Goal: Information Seeking & Learning: Learn about a topic

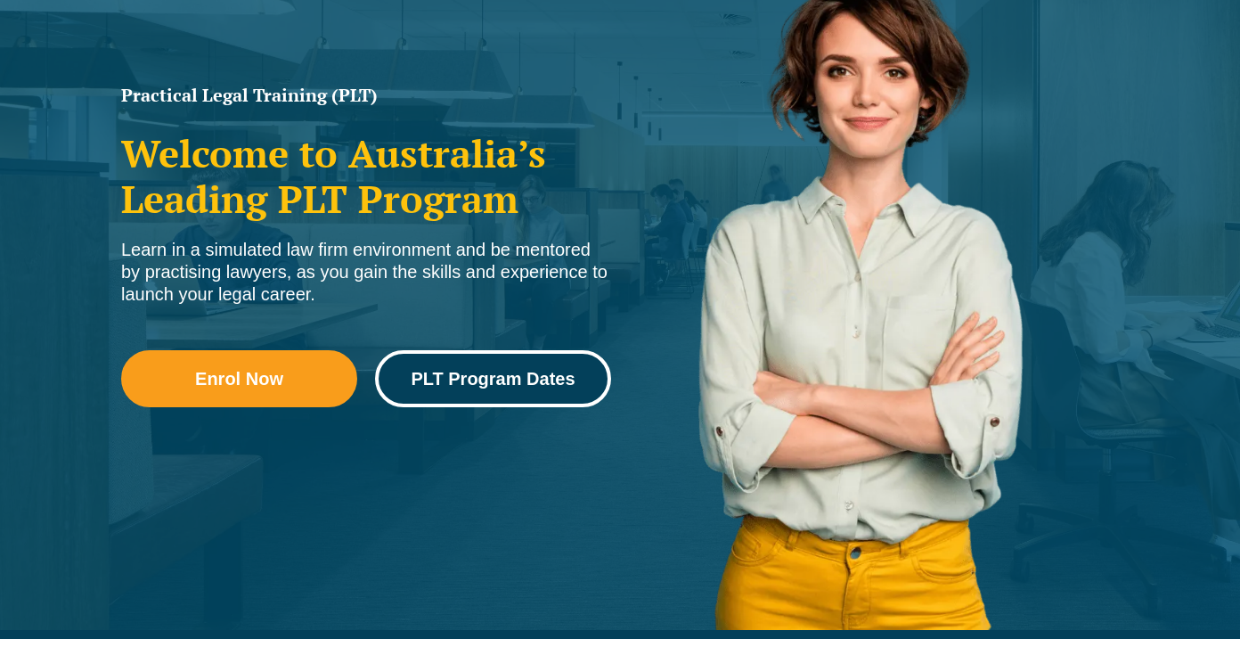
click at [477, 378] on span "PLT Program Dates" at bounding box center [493, 379] width 164 height 18
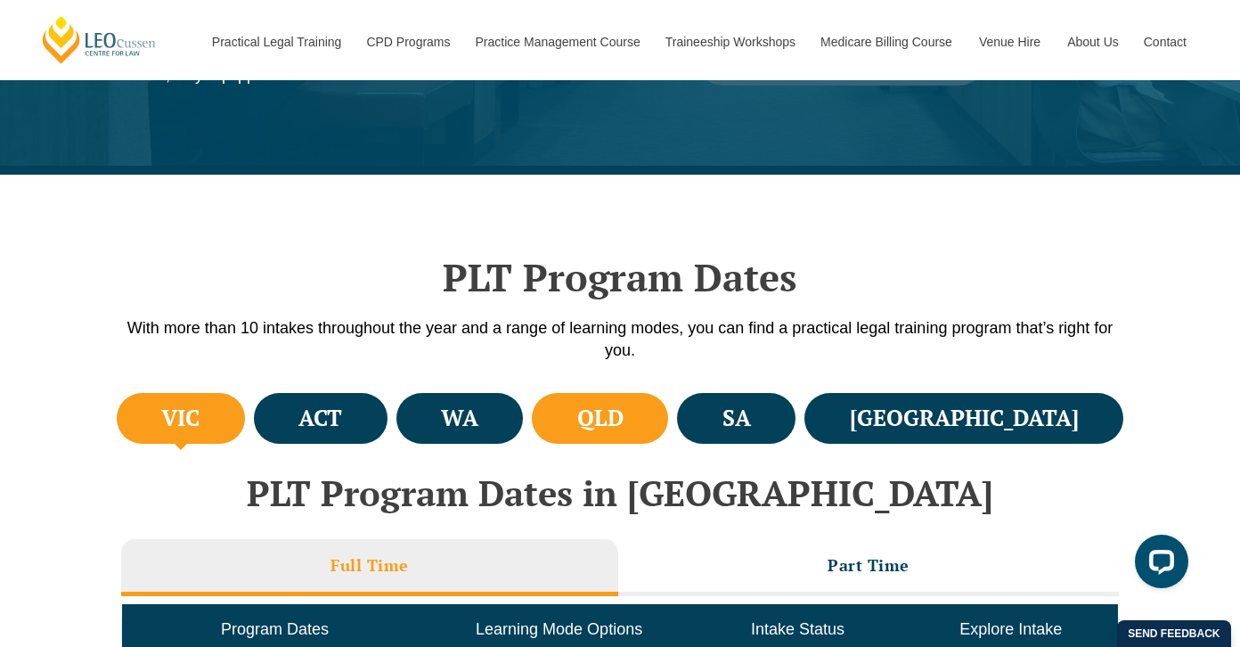
click at [623, 421] on h4 "QLD" at bounding box center [600, 417] width 46 height 29
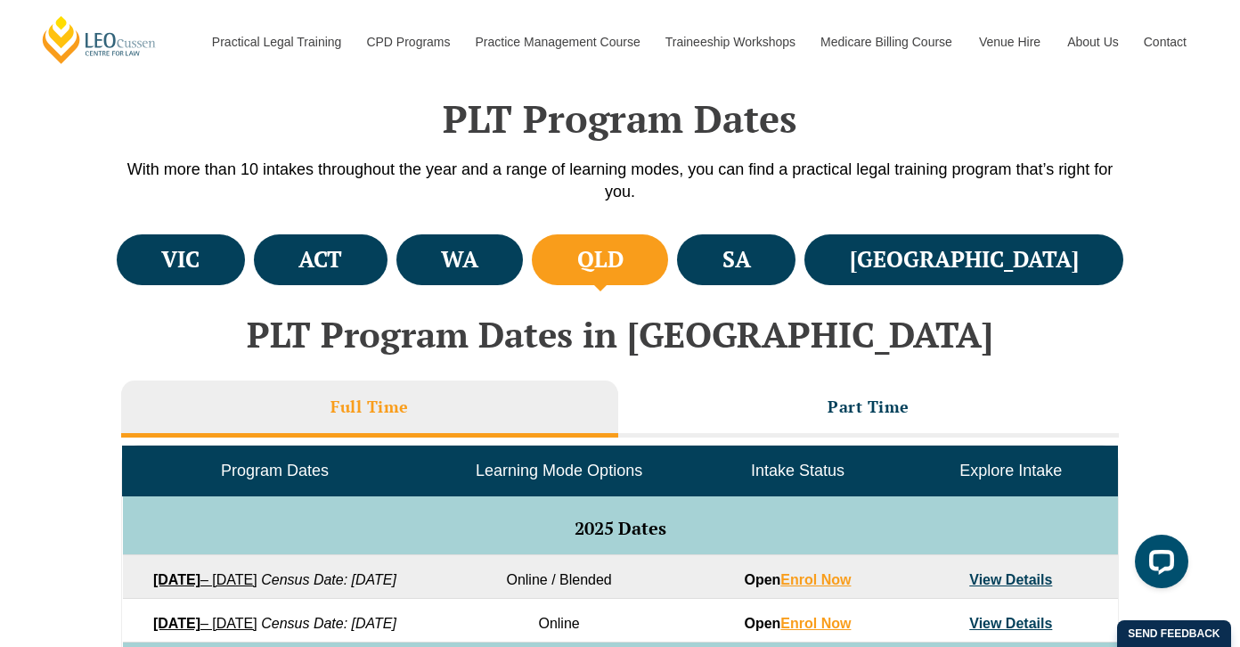
scroll to position [712, 0]
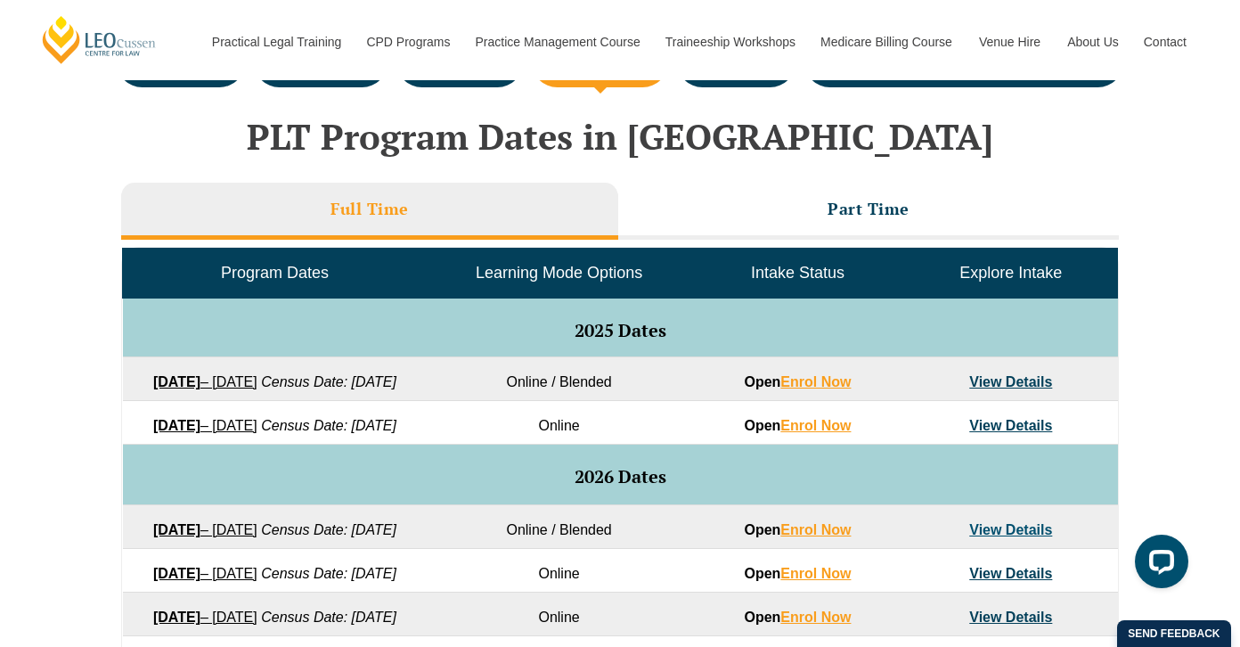
click at [986, 433] on link "View Details" at bounding box center [1010, 425] width 83 height 15
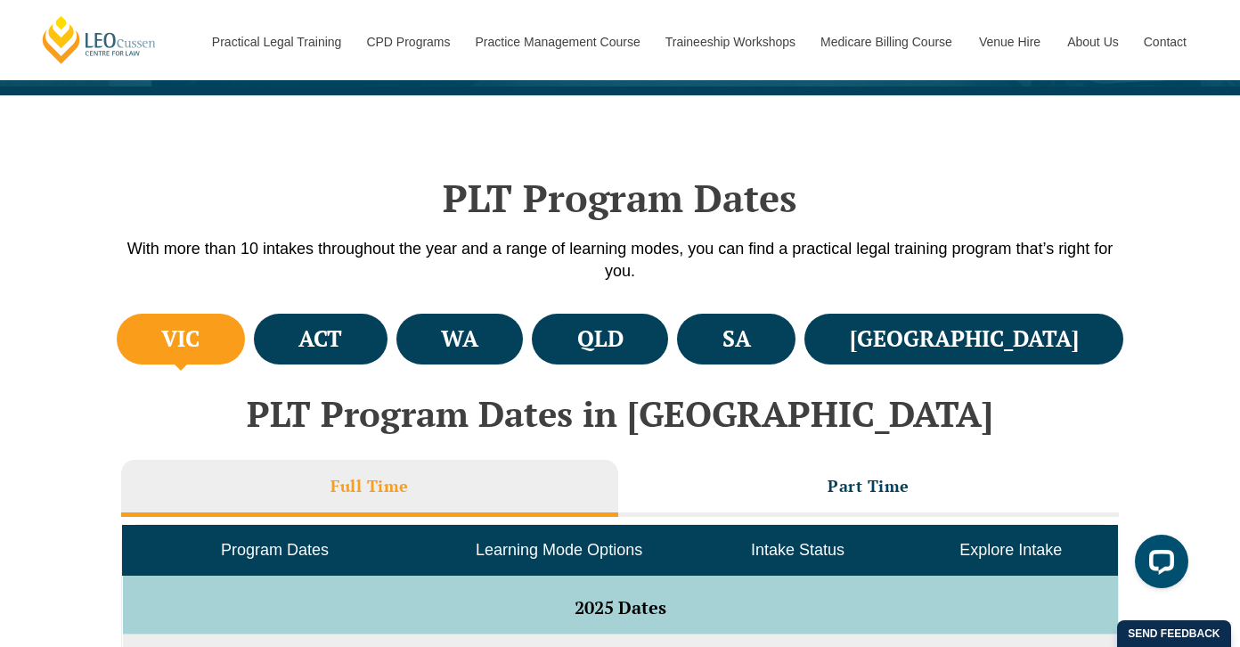
scroll to position [356, 0]
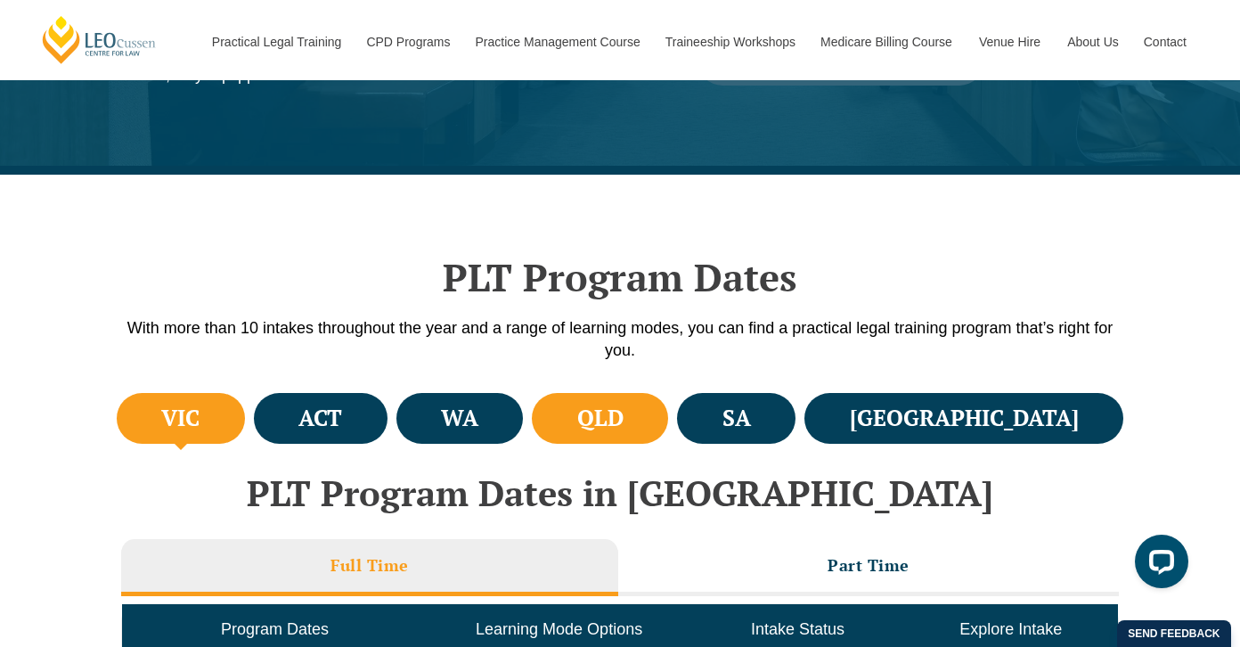
click at [623, 427] on h4 "QLD" at bounding box center [600, 417] width 46 height 29
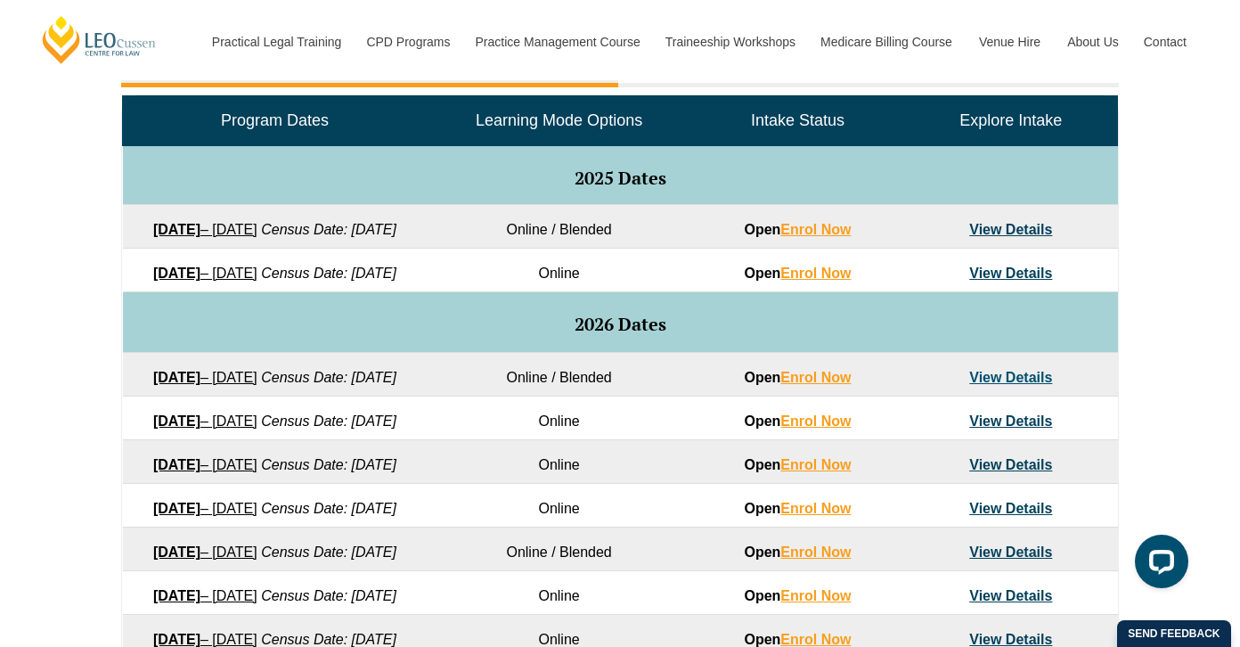
scroll to position [891, 0]
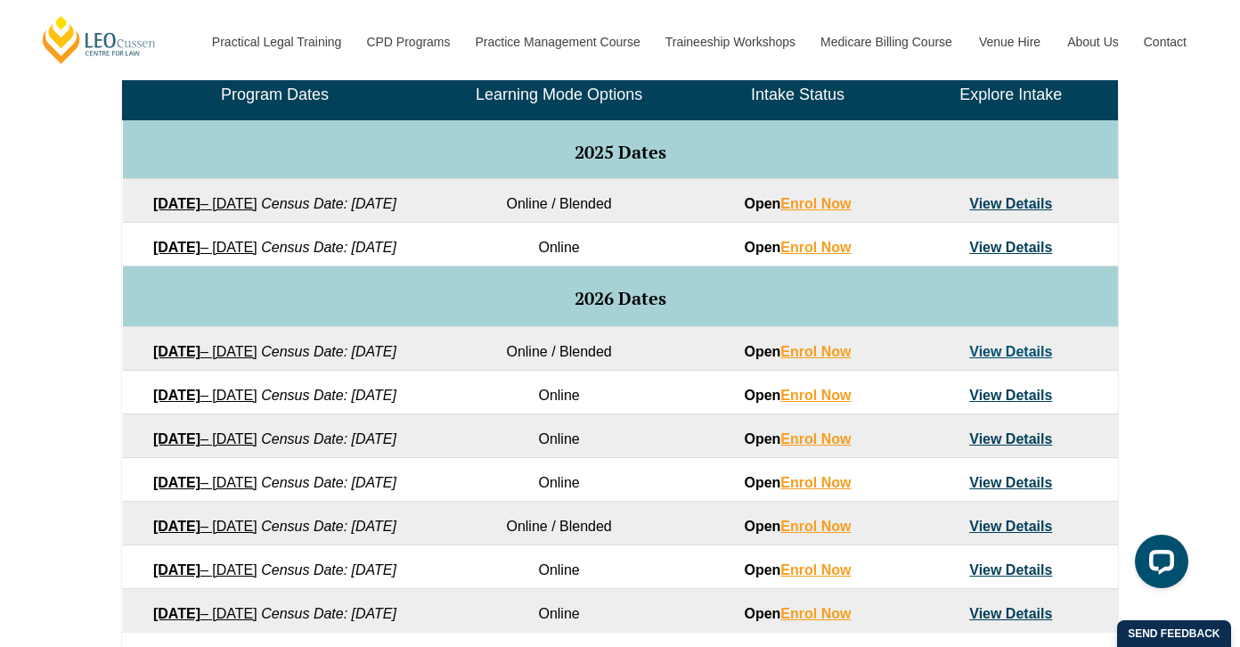
click at [1028, 359] on link "View Details" at bounding box center [1010, 351] width 83 height 15
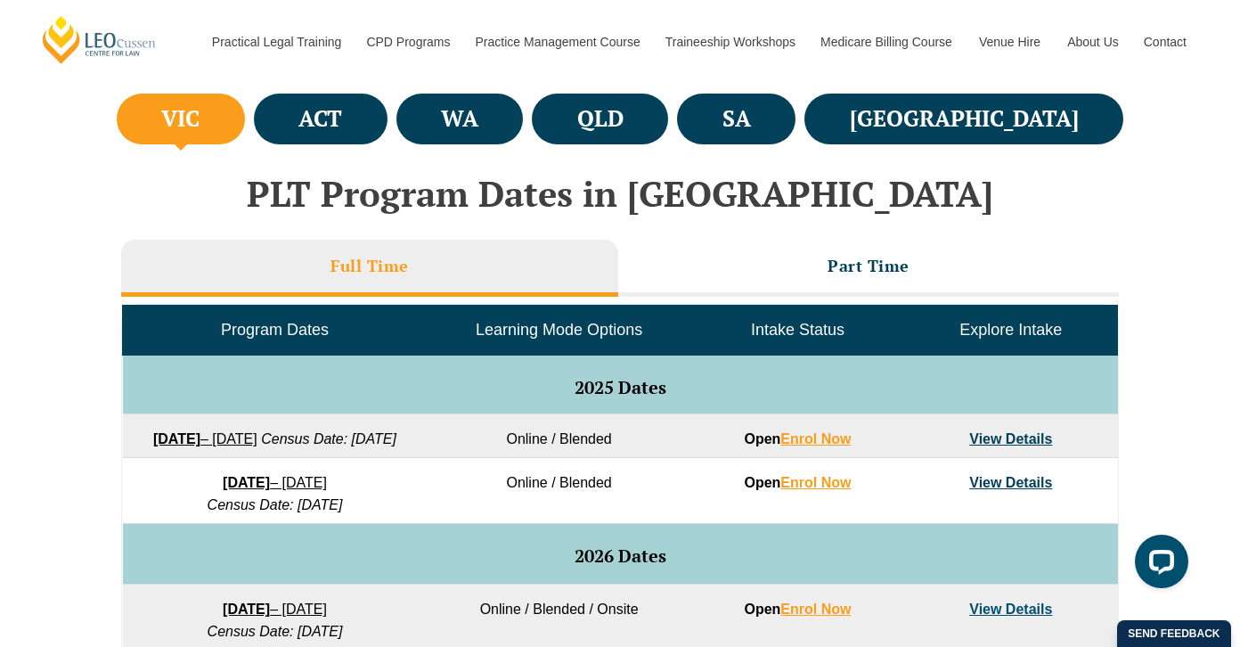
scroll to position [445, 0]
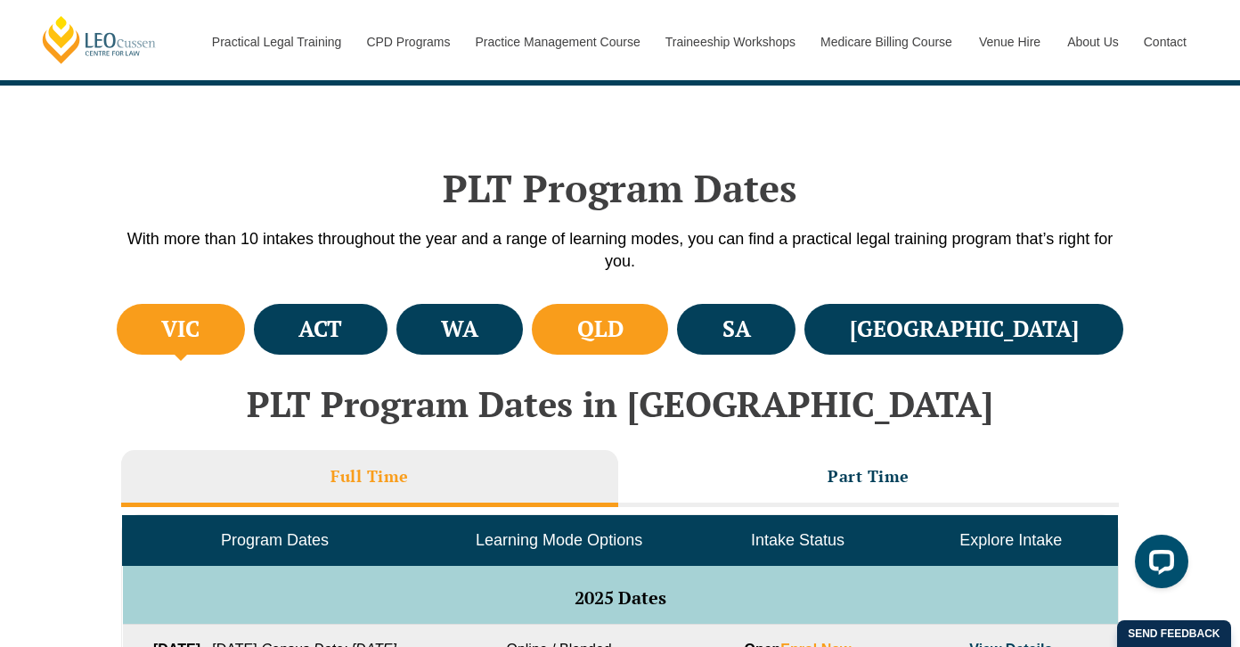
click at [623, 329] on h4 "QLD" at bounding box center [600, 328] width 46 height 29
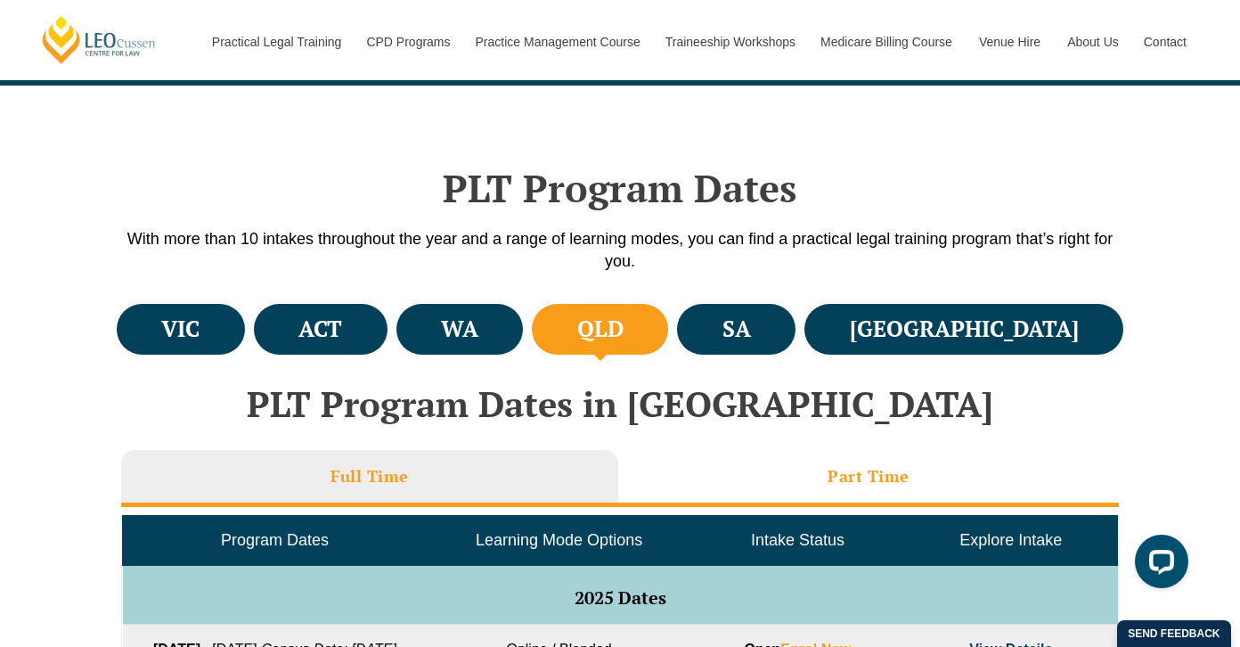
click at [858, 484] on h3 "Part Time" at bounding box center [868, 476] width 82 height 20
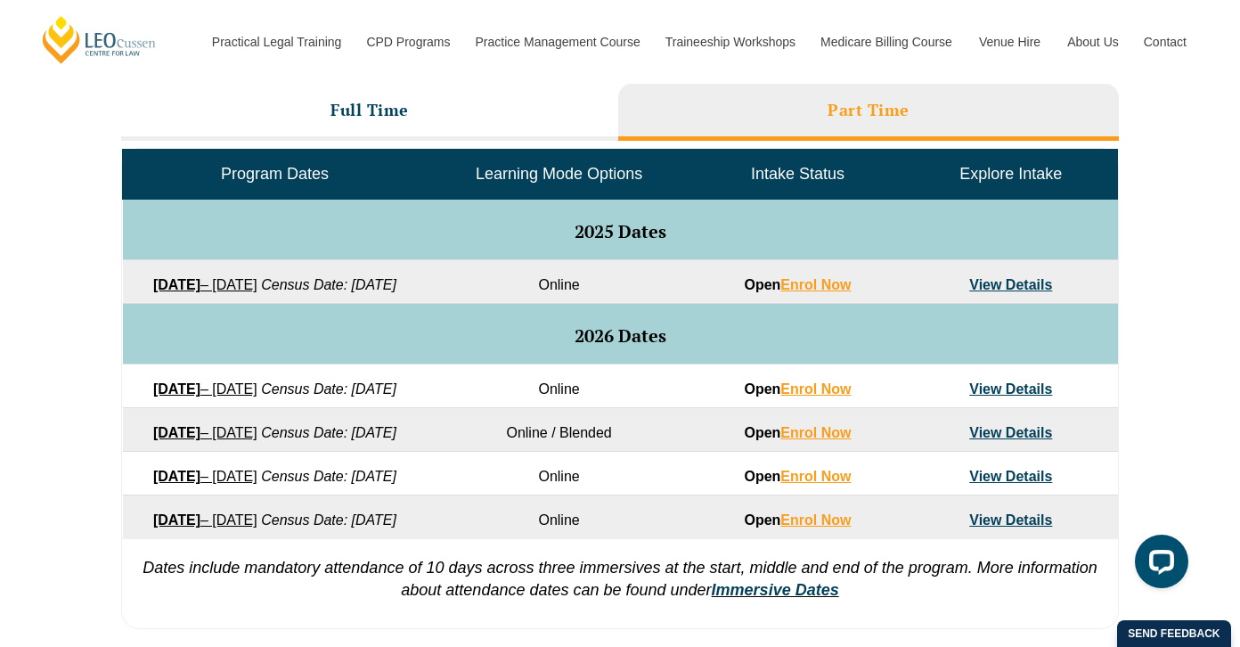
scroll to position [801, 0]
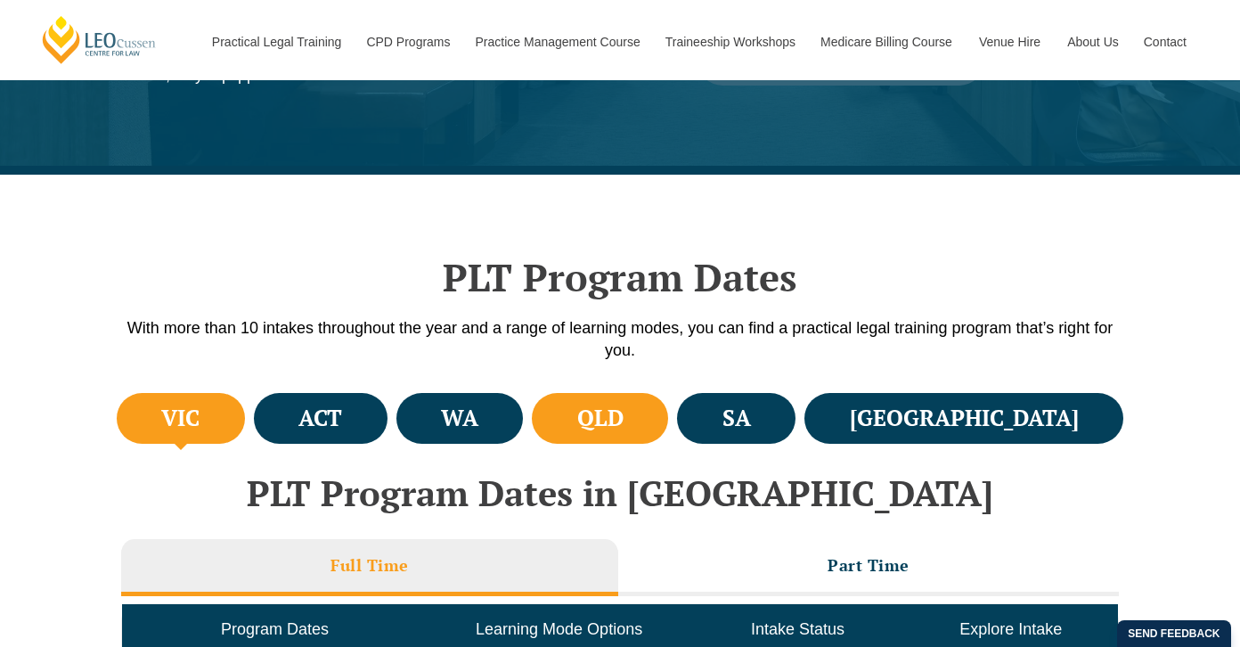
click at [623, 424] on h4 "QLD" at bounding box center [600, 417] width 46 height 29
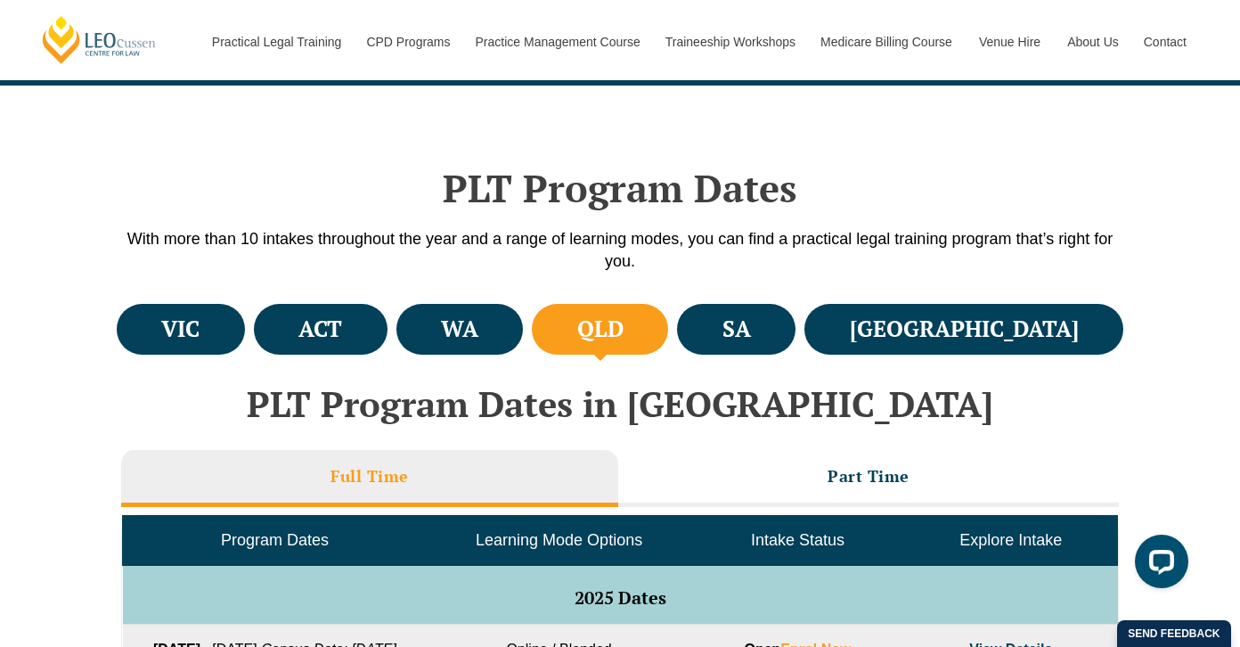
scroll to position [712, 0]
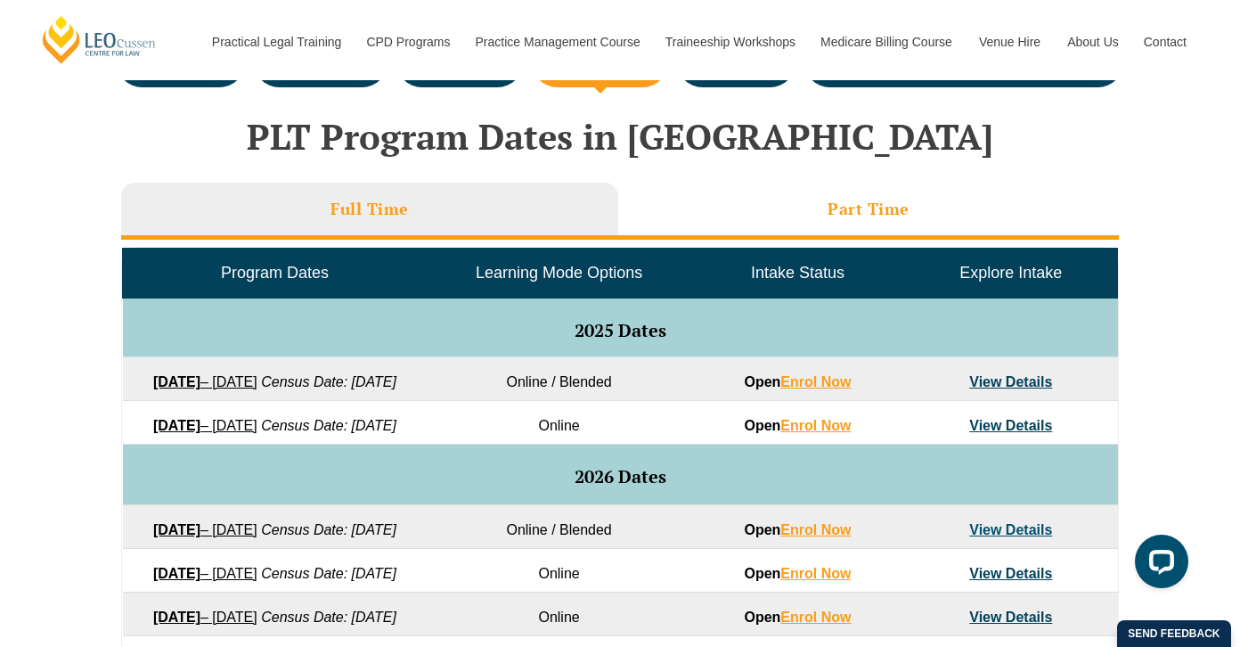
click at [819, 215] on li "Part Time" at bounding box center [868, 211] width 500 height 57
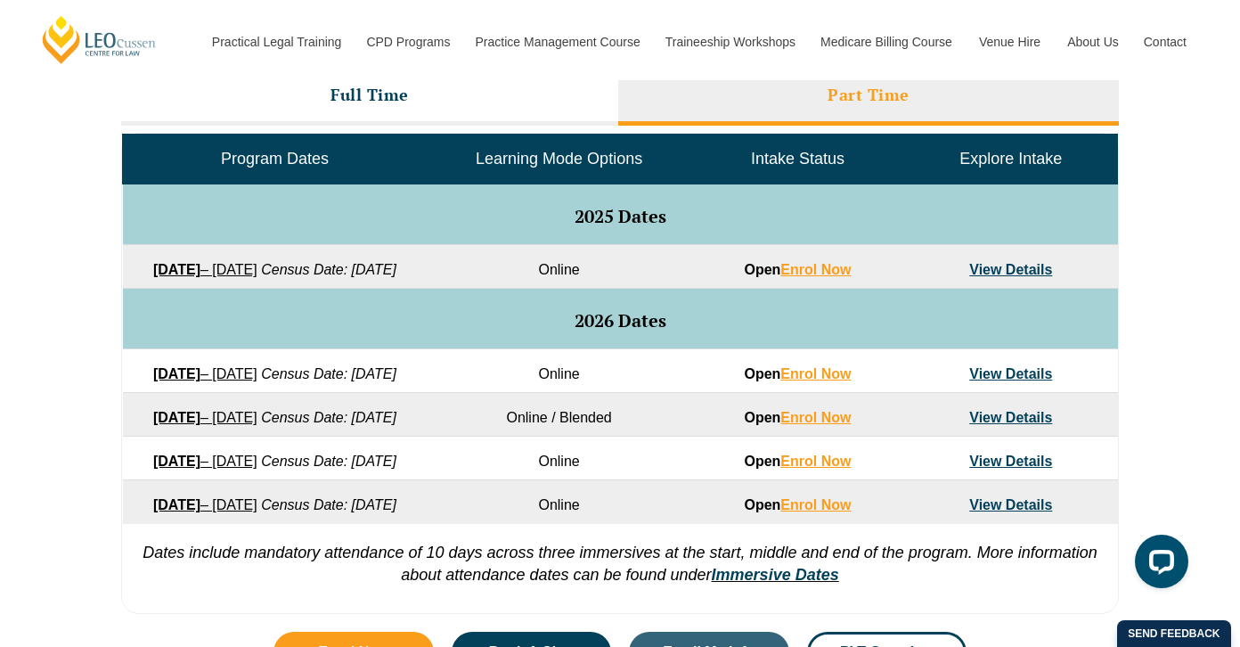
scroll to position [801, 0]
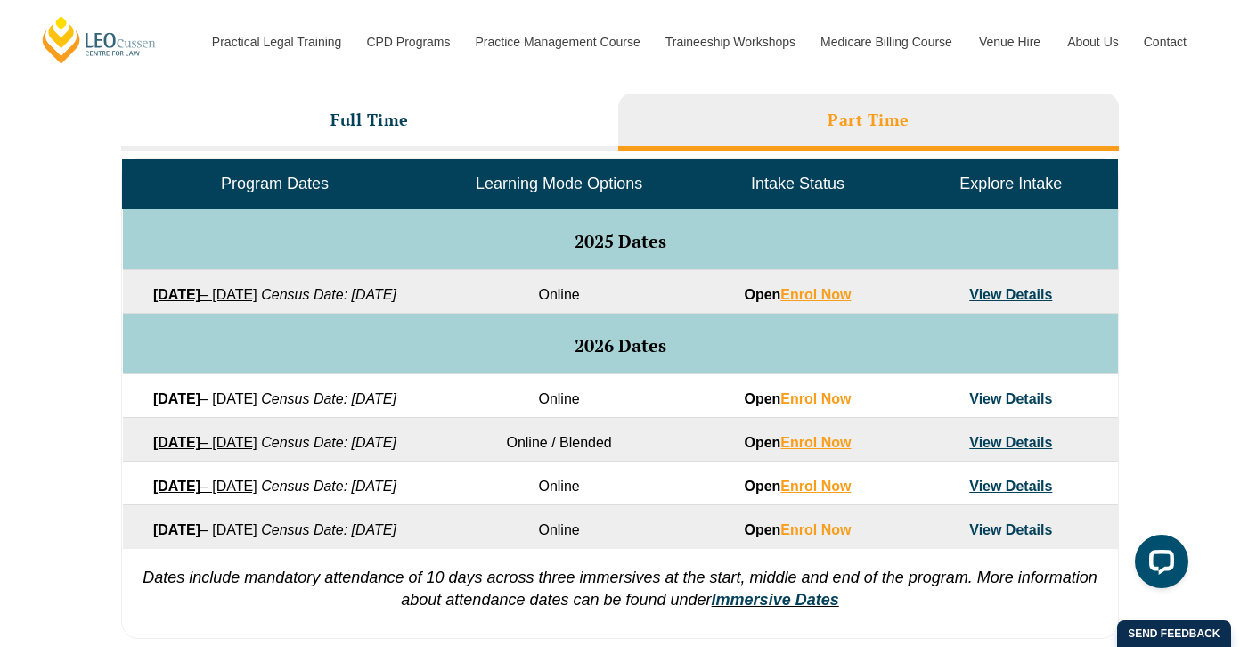
click at [990, 294] on link "View Details" at bounding box center [1010, 294] width 83 height 15
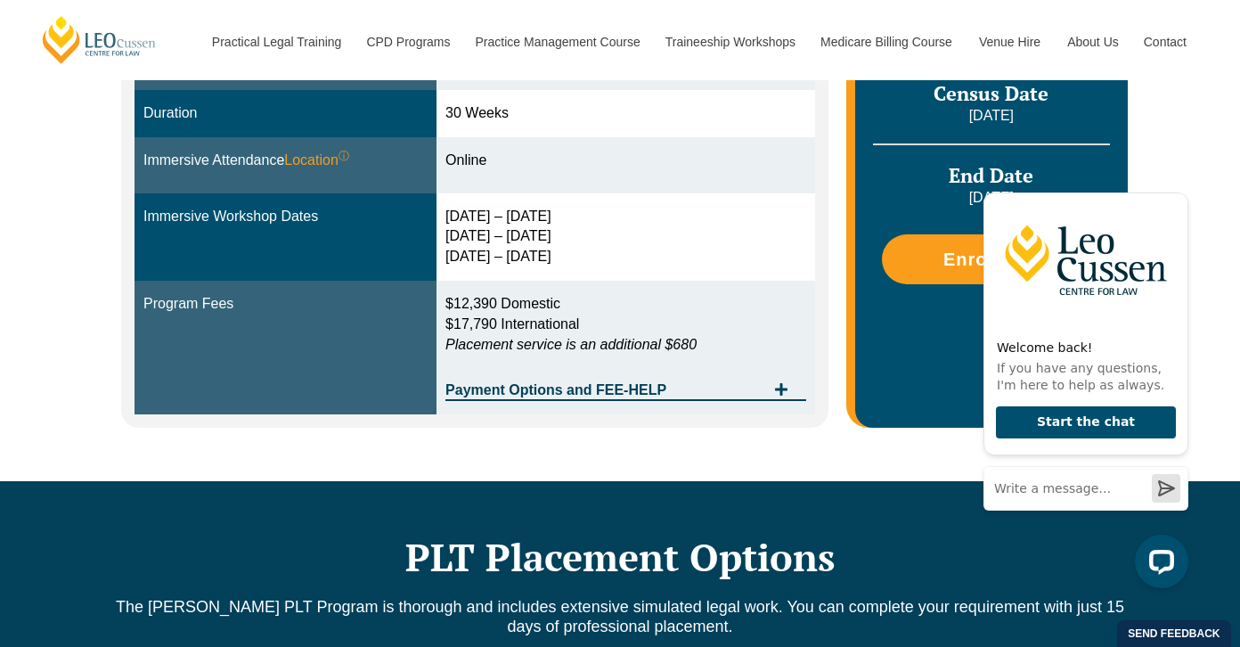
scroll to position [623, 0]
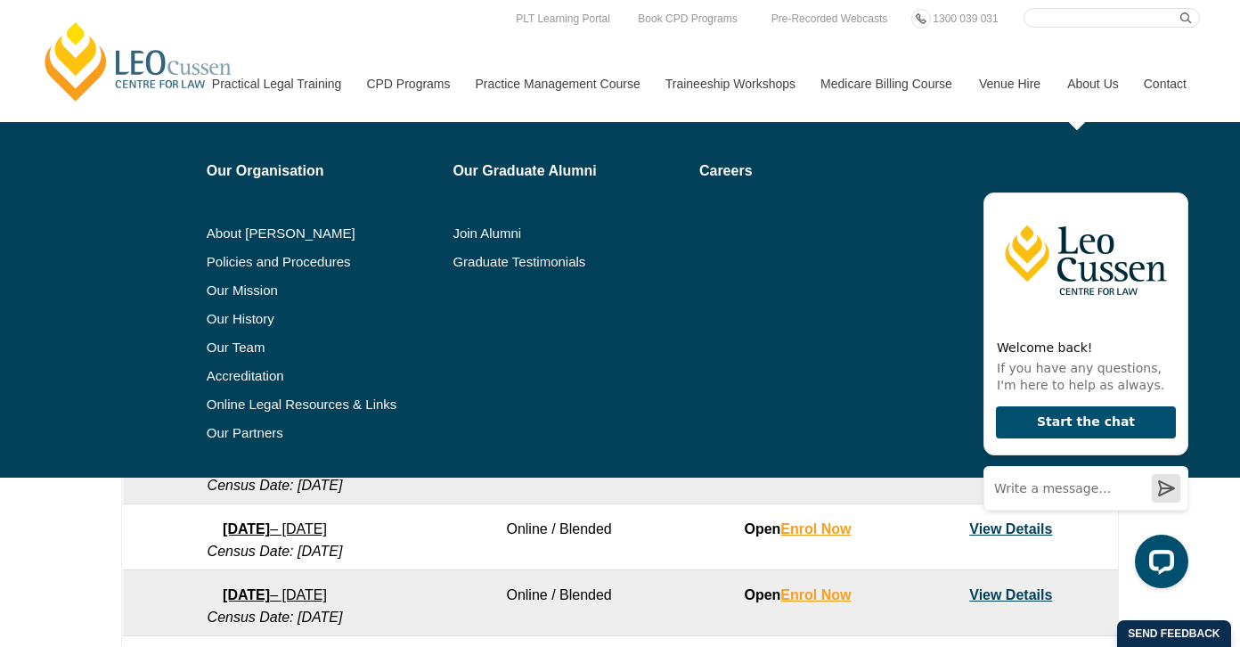
click at [1111, 120] on link "About Us" at bounding box center [1092, 83] width 77 height 77
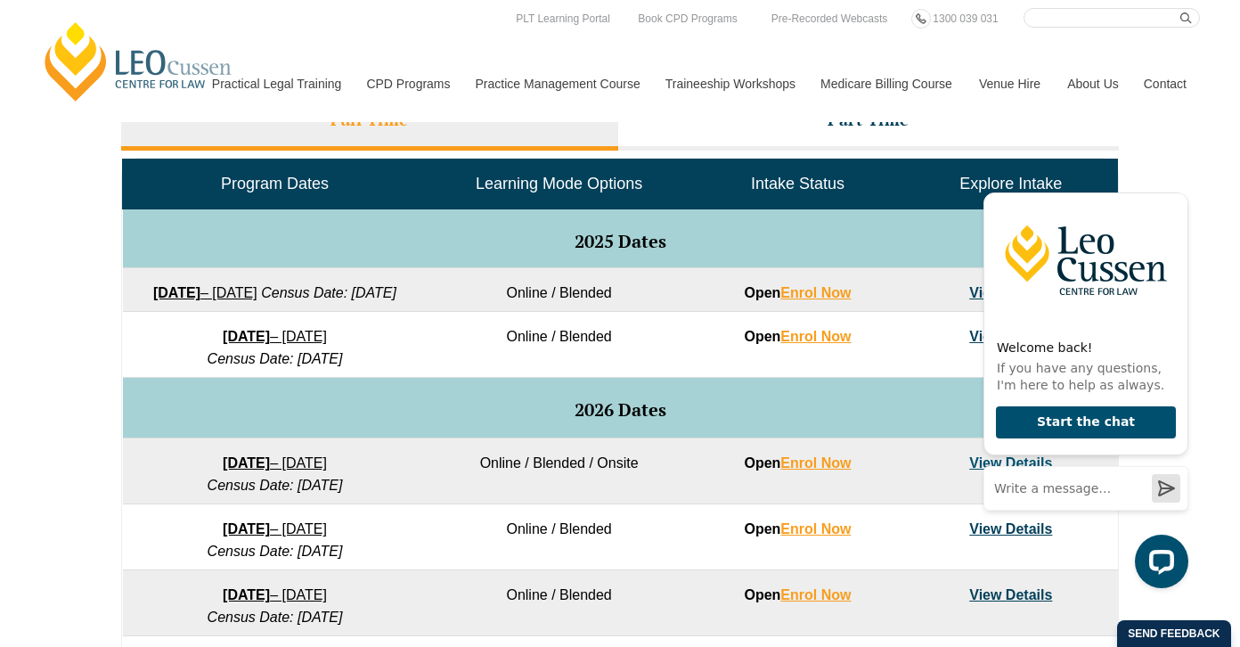
click at [972, 356] on div "Welcome back! If you have any questions, I'm here to help as always. Start the …" at bounding box center [1082, 381] width 226 height 442
click at [223, 344] on strong "[DATE]" at bounding box center [246, 336] width 47 height 15
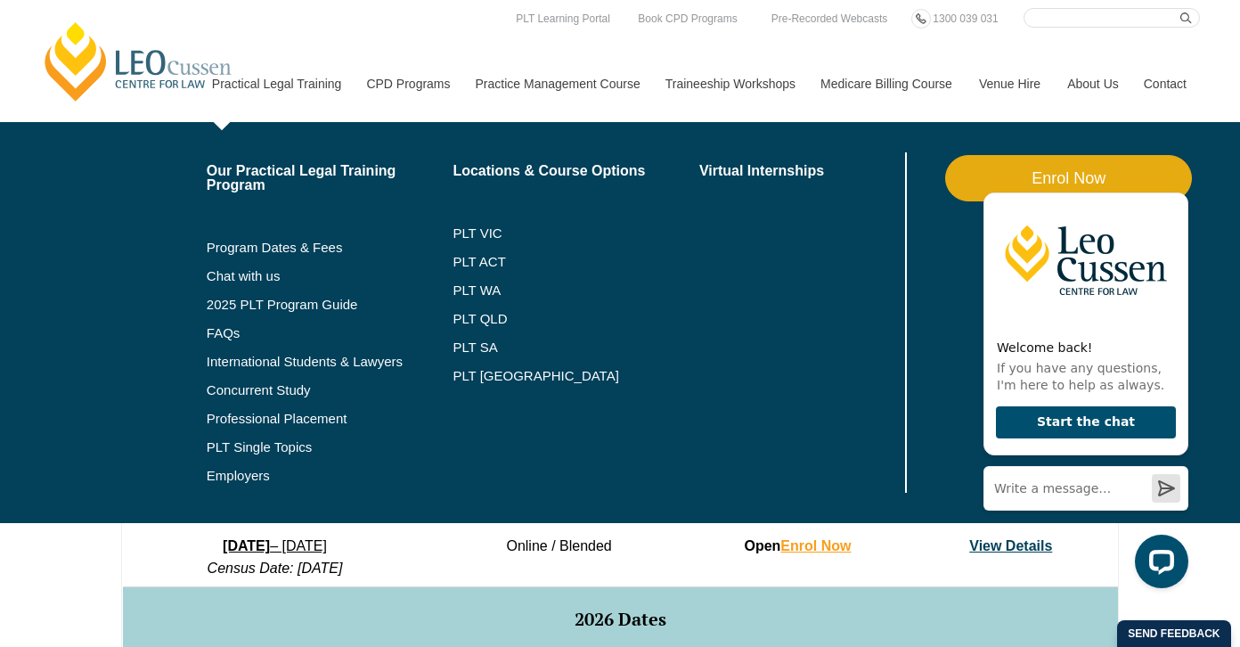
scroll to position [356, 0]
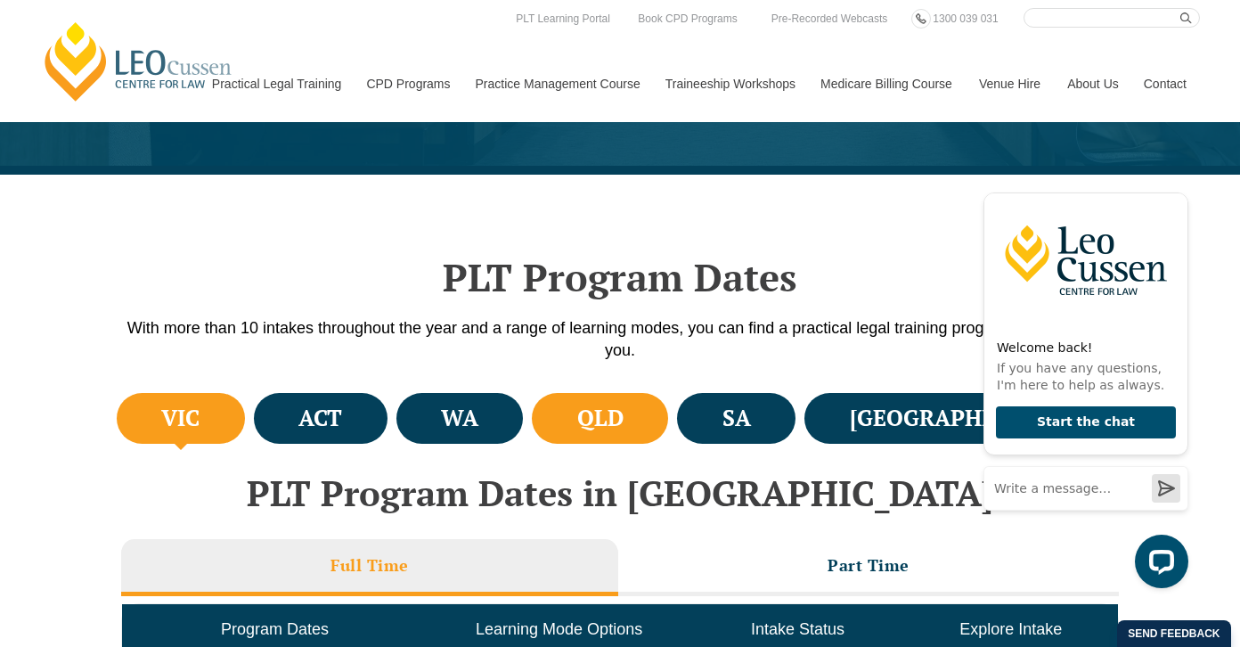
click at [623, 413] on h4 "QLD" at bounding box center [600, 417] width 46 height 29
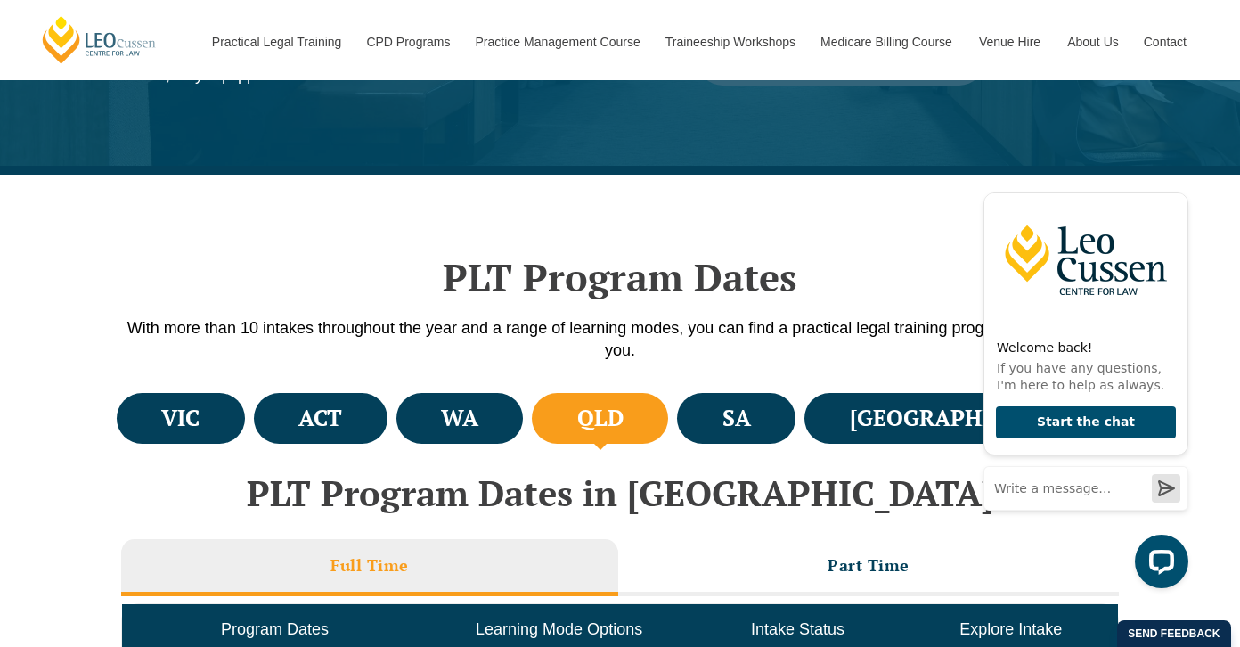
scroll to position [623, 0]
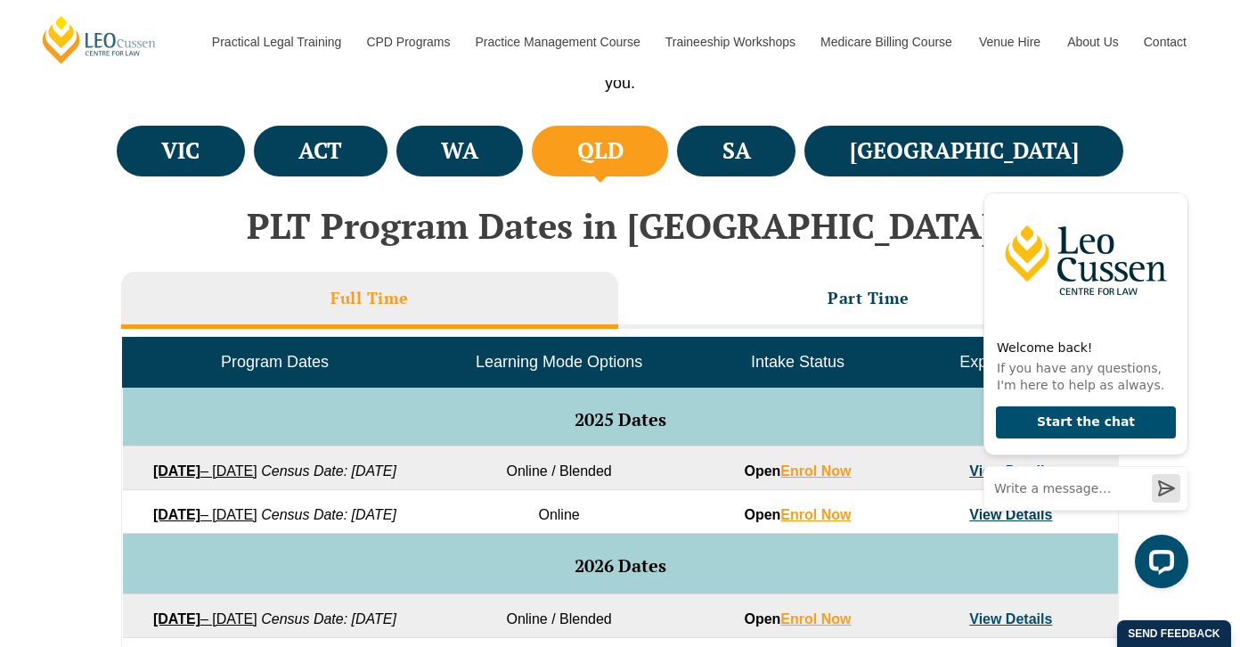
click at [1015, 540] on div at bounding box center [1085, 560] width 205 height 53
click at [1002, 537] on div at bounding box center [1085, 560] width 205 height 53
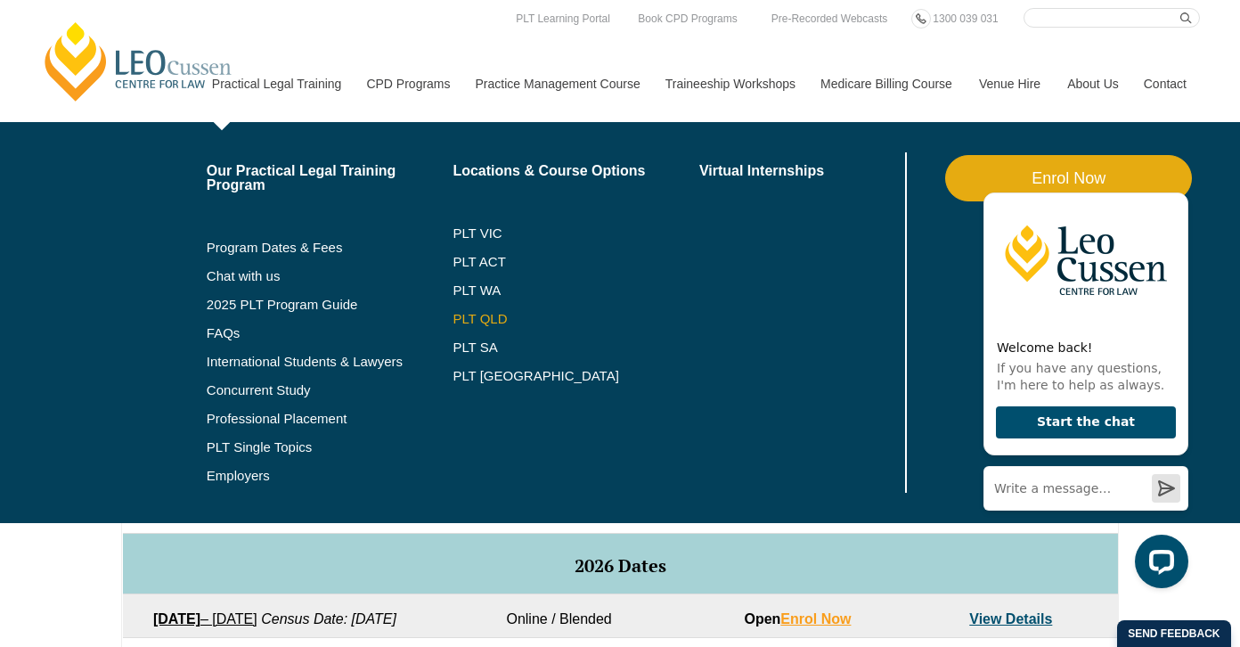
click at [498, 320] on link "PLT QLD" at bounding box center [575, 319] width 247 height 14
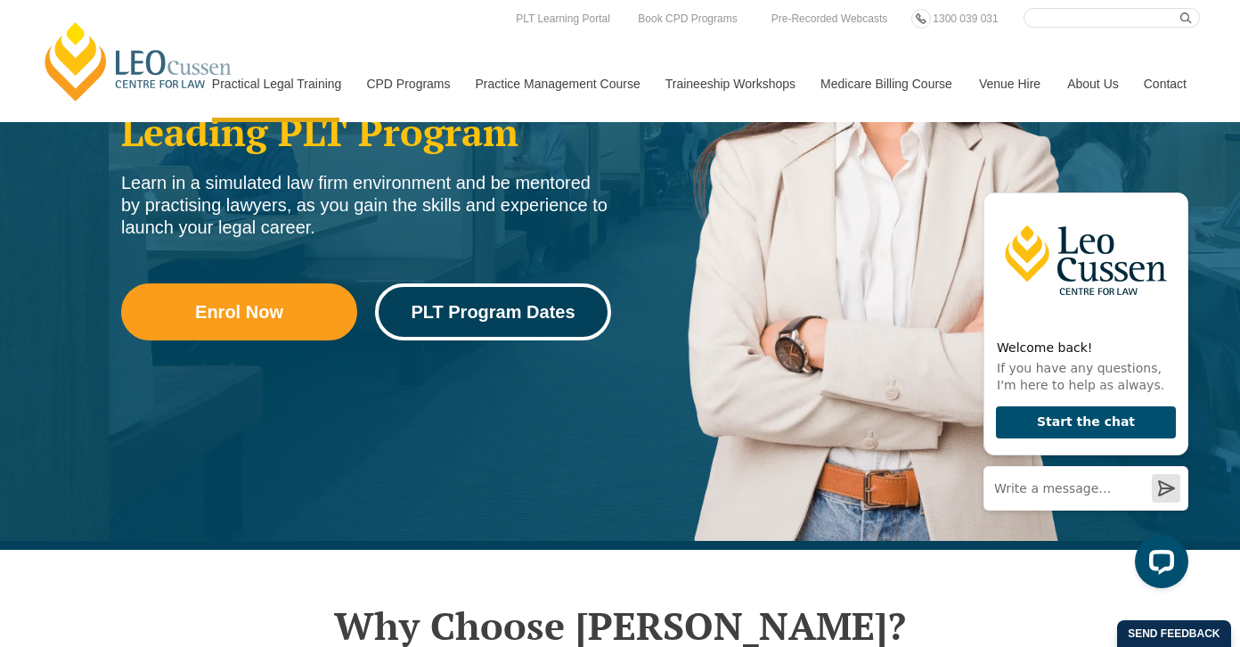
click at [475, 314] on span "PLT Program Dates" at bounding box center [493, 312] width 164 height 18
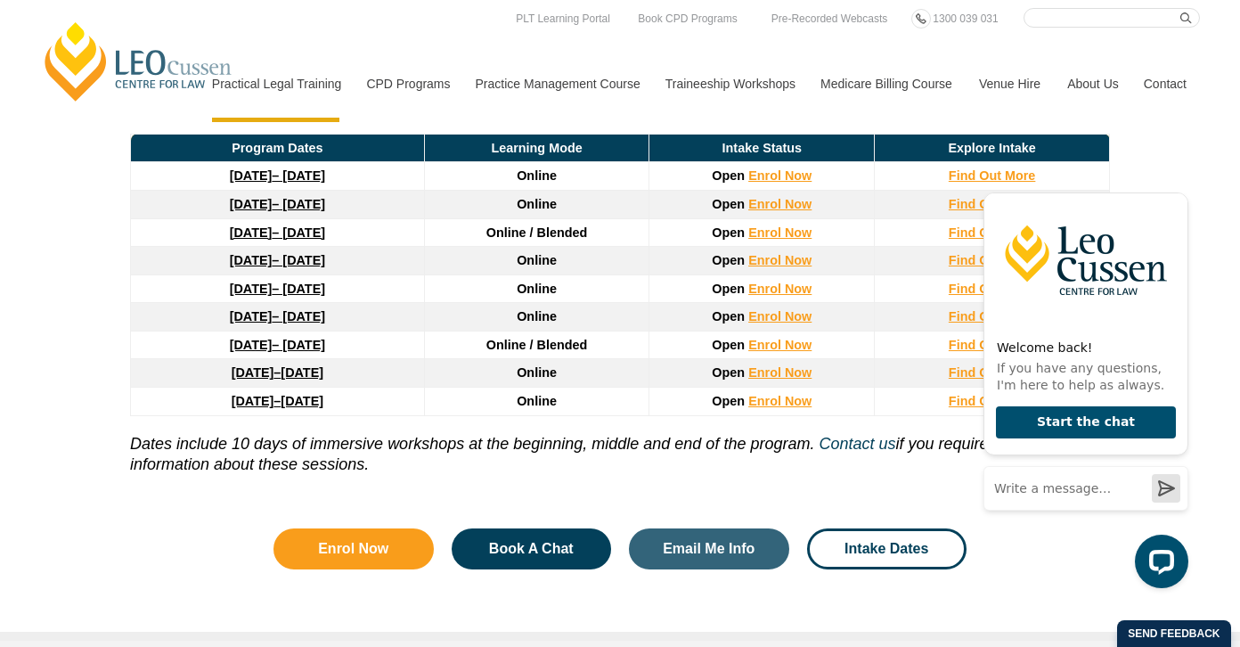
scroll to position [2502, 0]
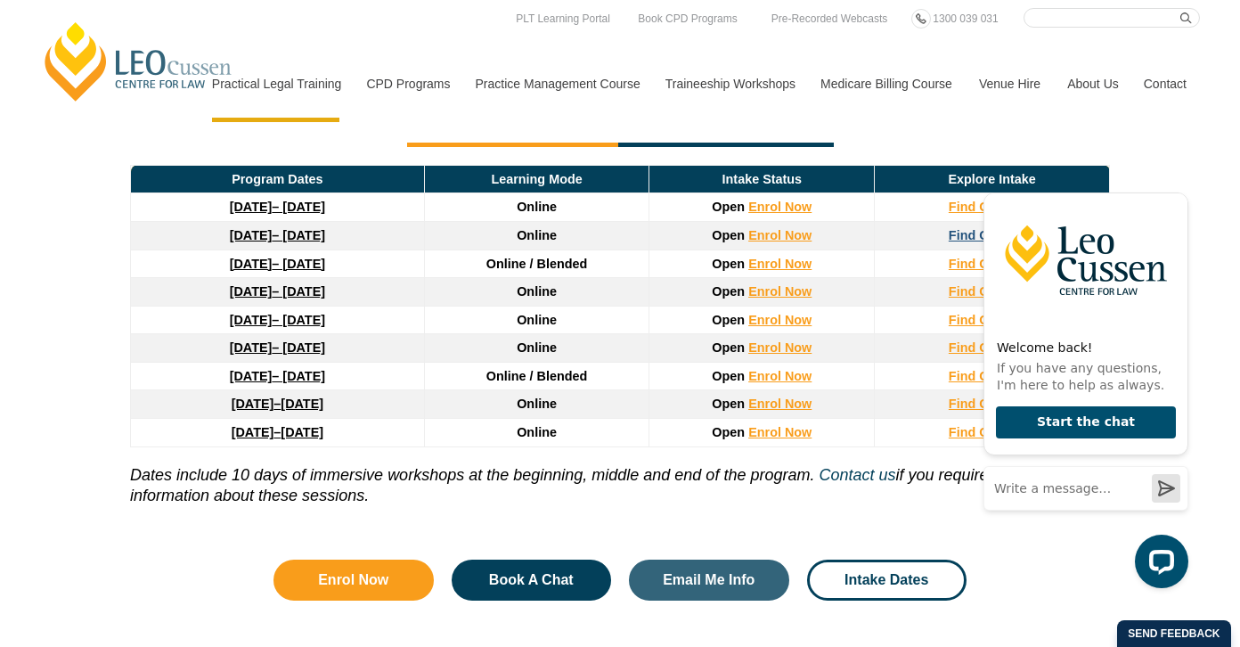
click at [956, 228] on strong "Find Out More" at bounding box center [991, 235] width 87 height 14
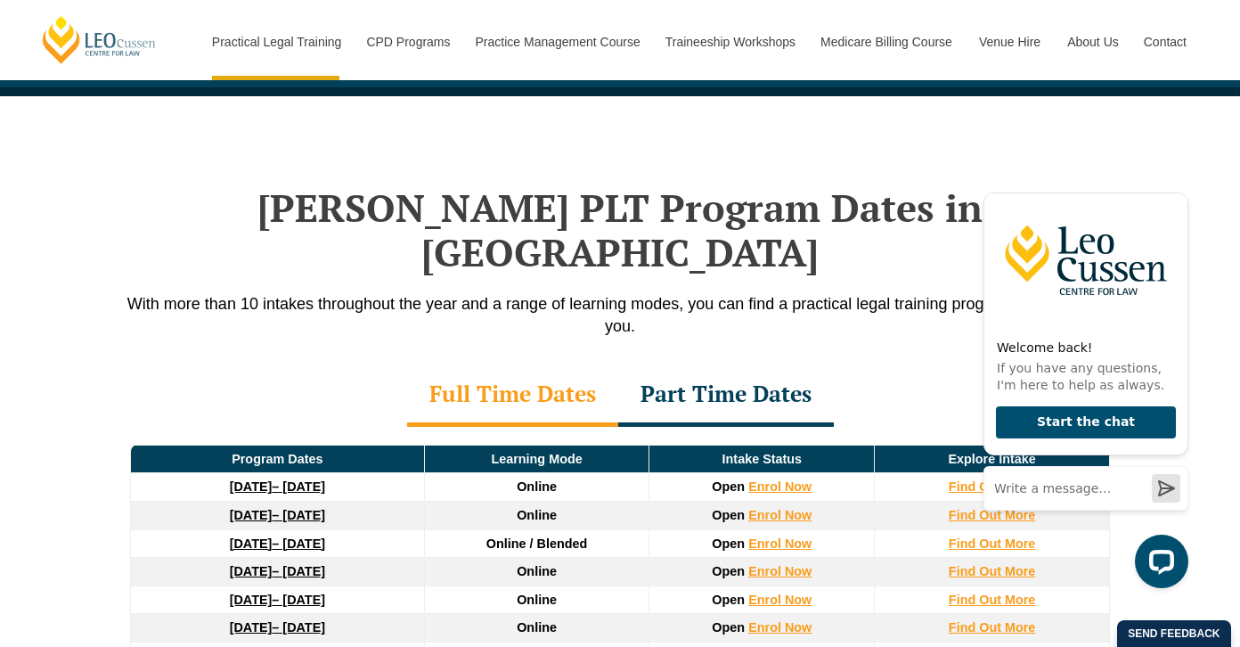
scroll to position [2324, 0]
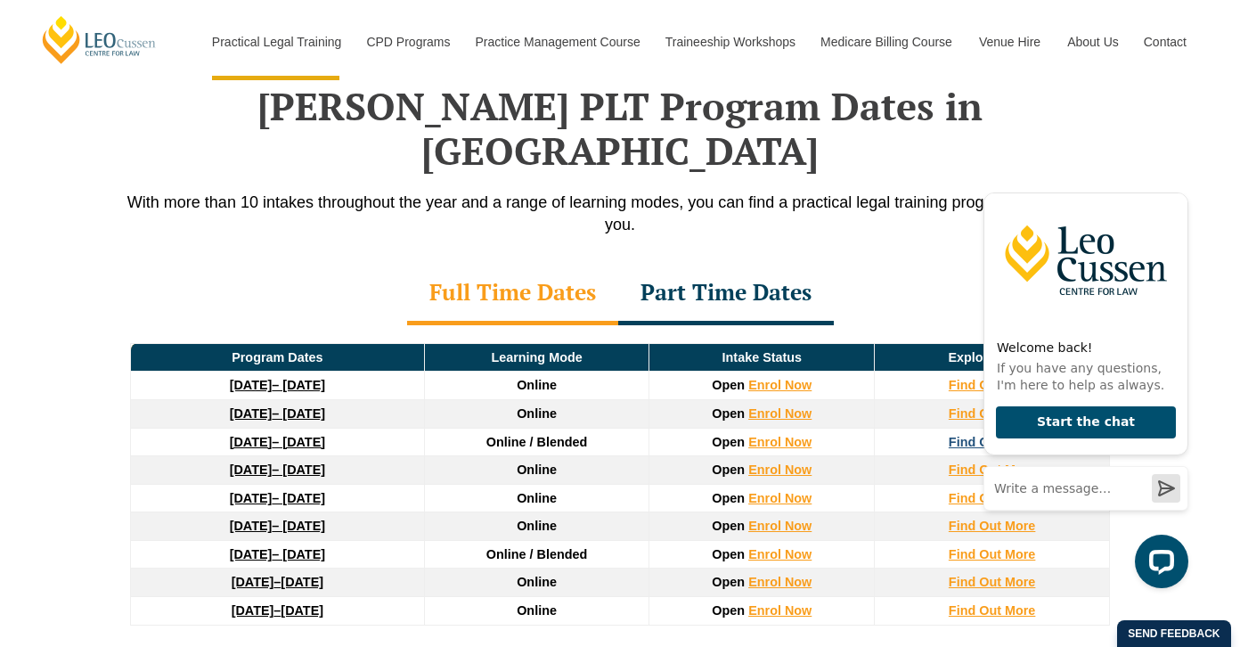
click at [956, 435] on strong "Find Out More" at bounding box center [991, 442] width 87 height 14
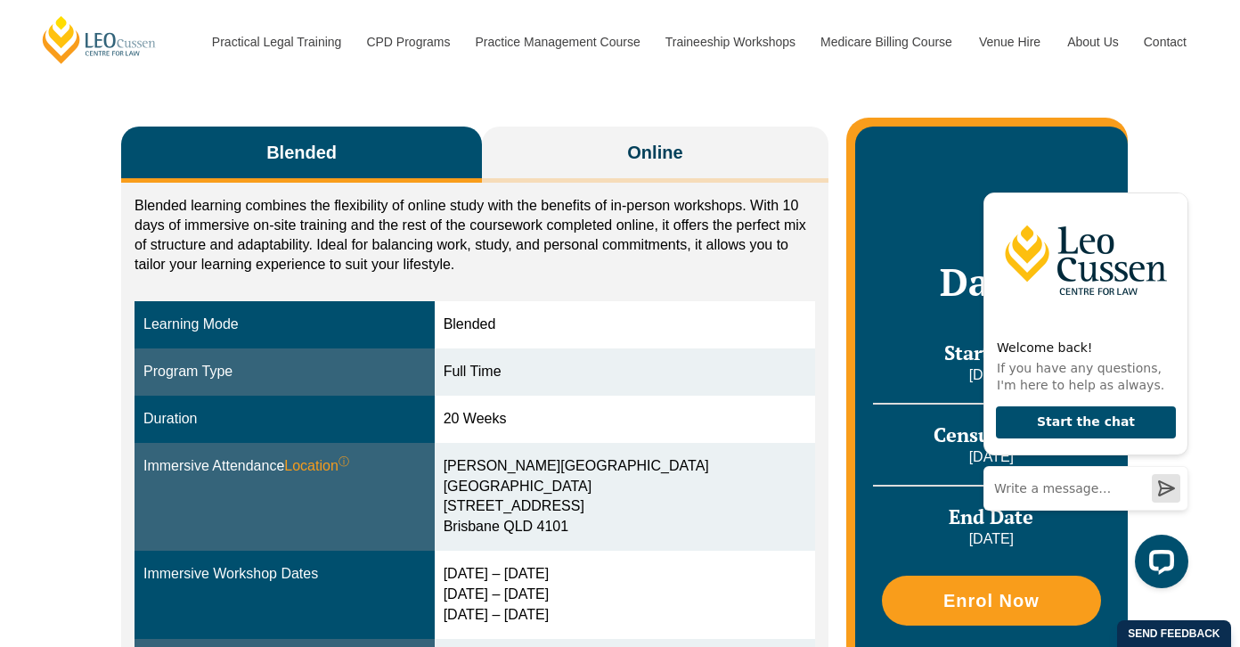
scroll to position [267, 0]
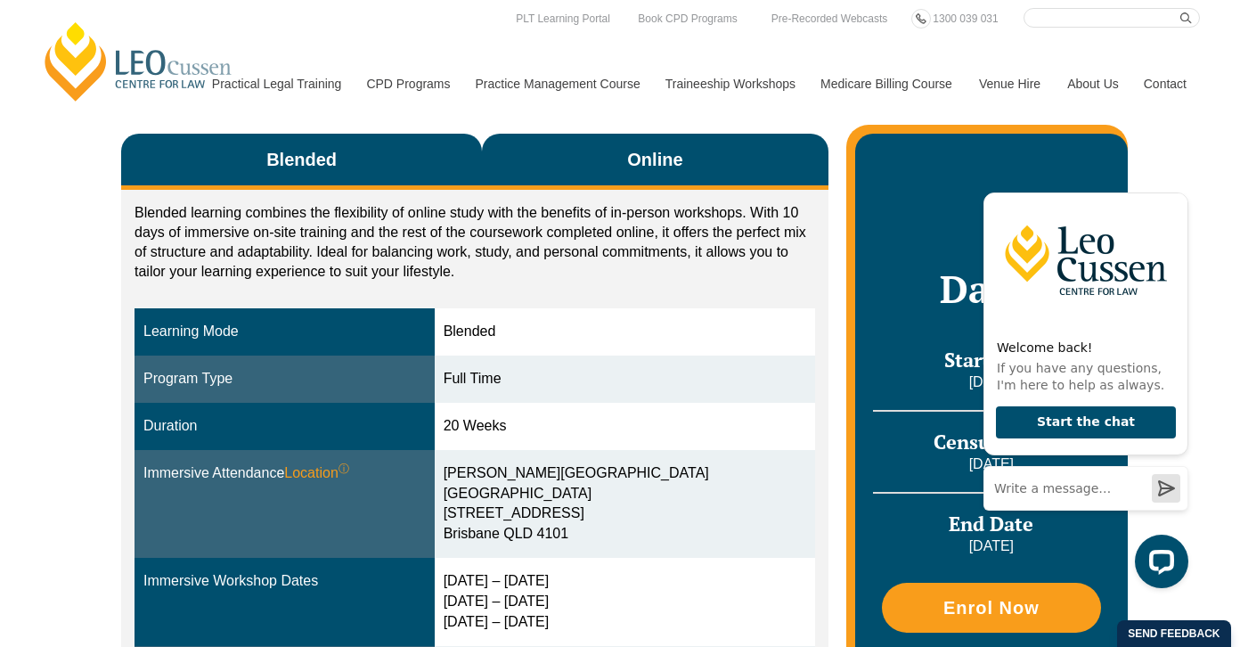
click at [640, 160] on span "Online" at bounding box center [654, 159] width 55 height 25
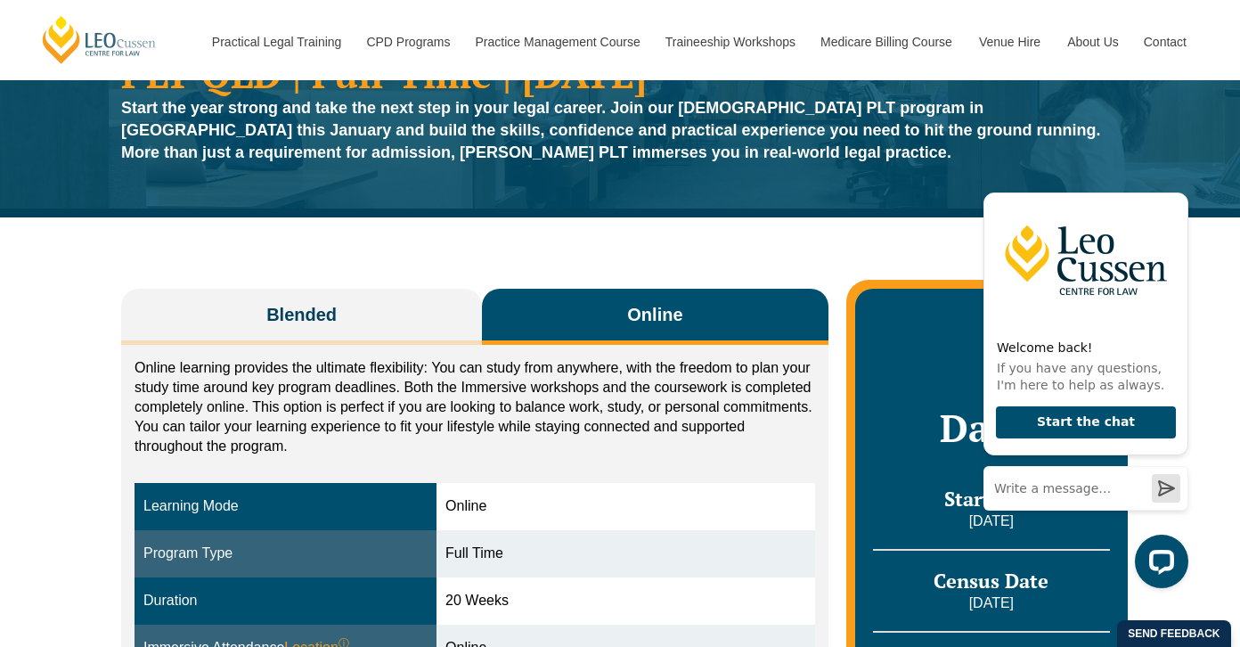
scroll to position [89, 0]
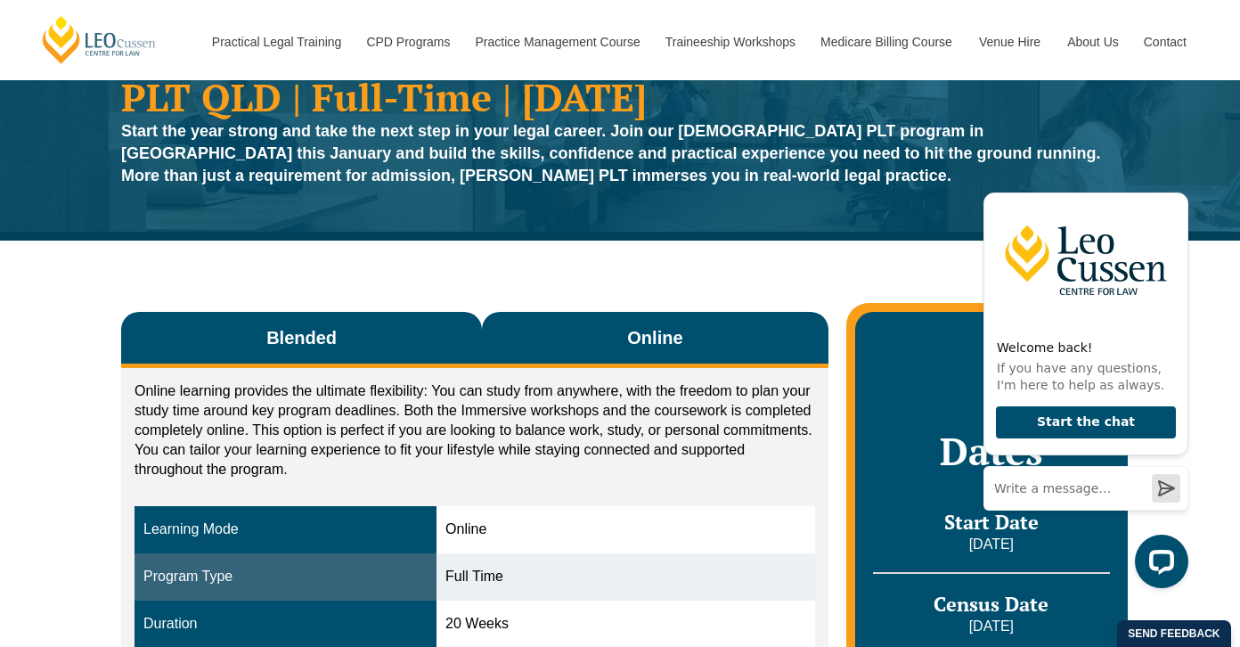
click at [383, 338] on button "Blended" at bounding box center [301, 340] width 361 height 56
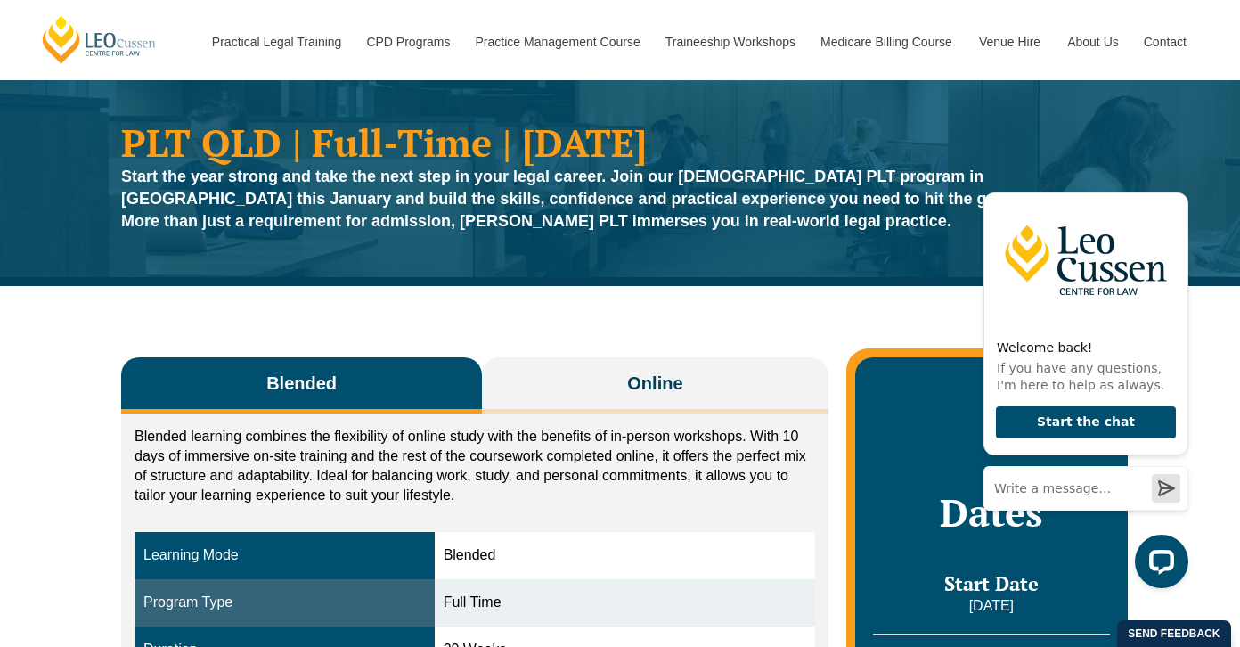
scroll to position [0, 0]
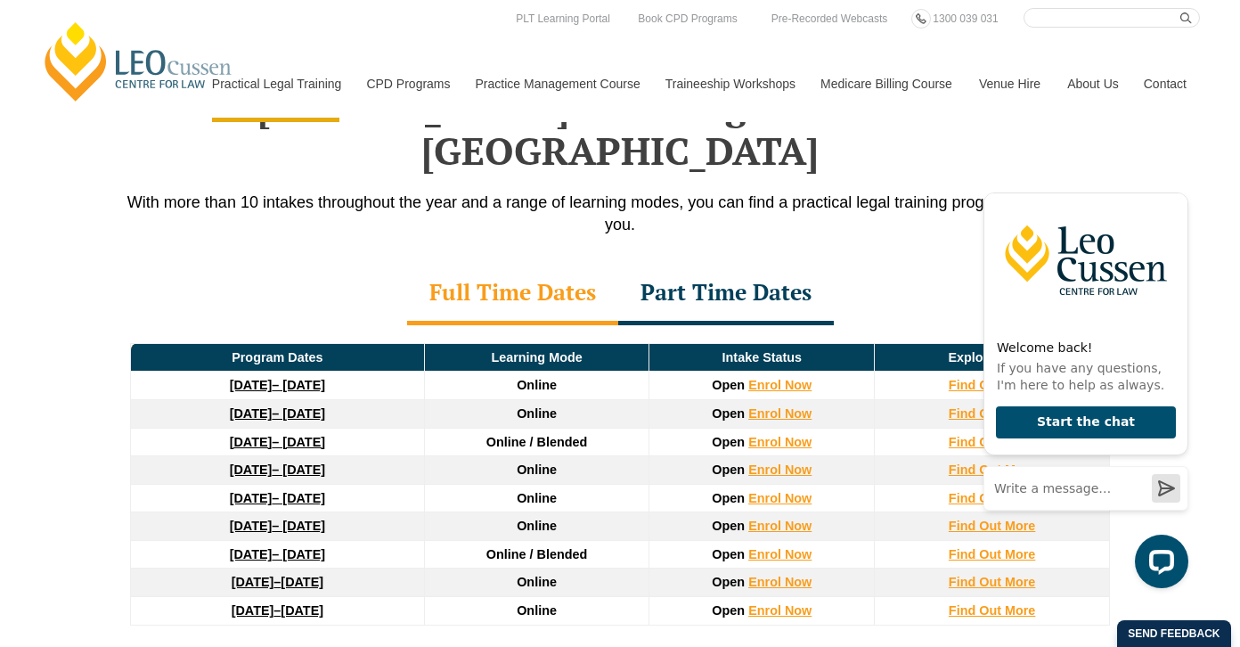
click at [746, 263] on div "Part Time Dates" at bounding box center [726, 294] width 216 height 62
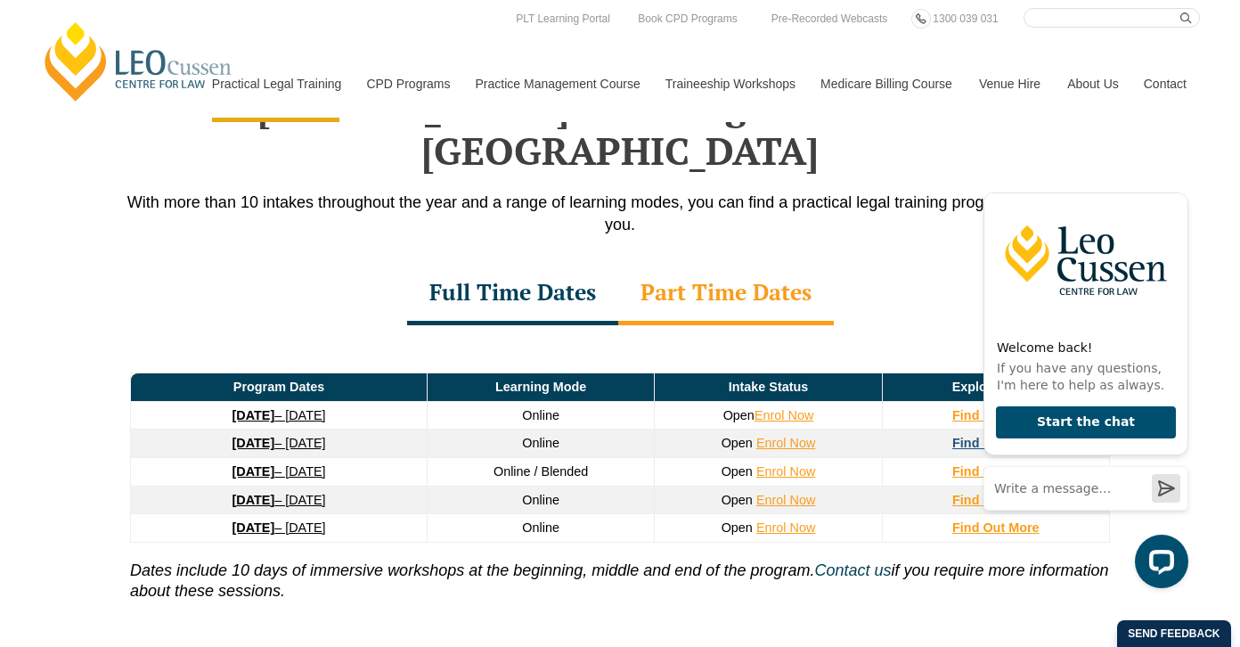
click at [964, 435] on strong "Find Out More" at bounding box center [995, 442] width 87 height 14
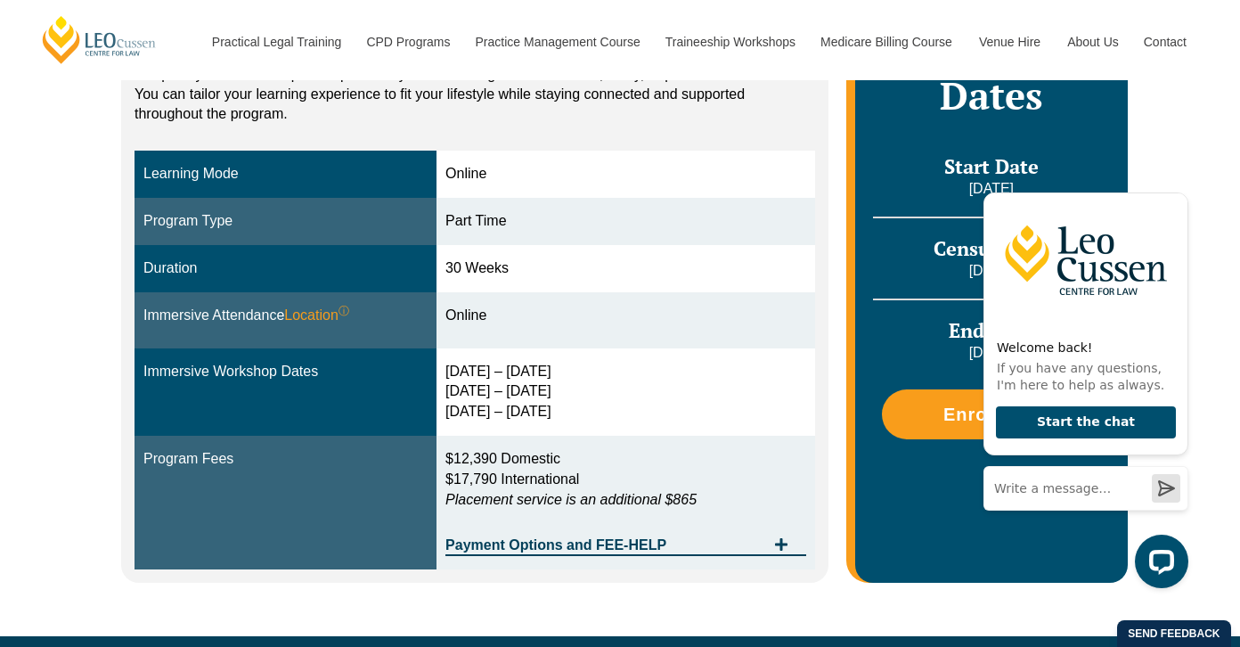
scroll to position [445, 0]
